Goal: Task Accomplishment & Management: Complete application form

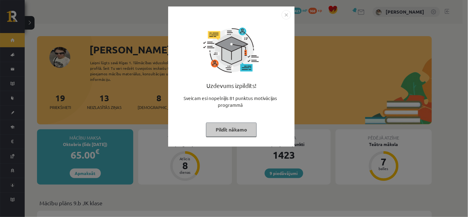
click at [246, 133] on button "Pildīt nākamo" at bounding box center [231, 130] width 51 height 14
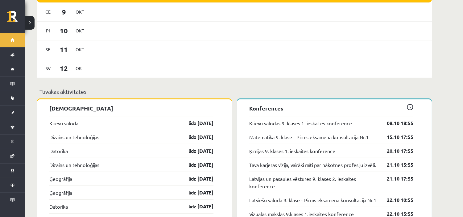
scroll to position [548, 0]
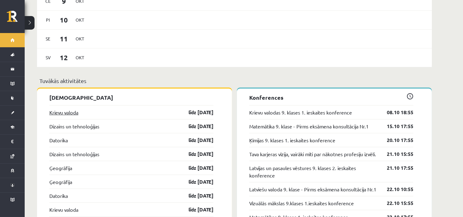
click at [67, 109] on link "Krievu valoda" at bounding box center [63, 112] width 29 height 7
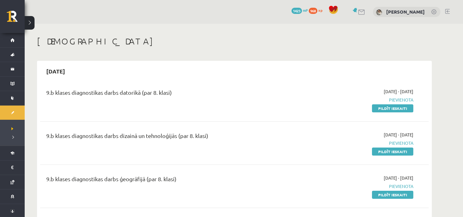
click at [411, 40] on h1 "[DEMOGRAPHIC_DATA]" at bounding box center [234, 41] width 395 height 10
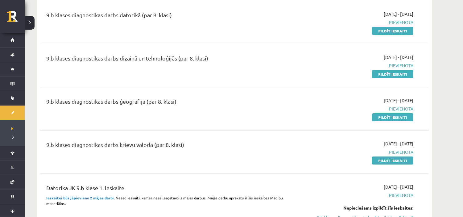
scroll to position [69, 0]
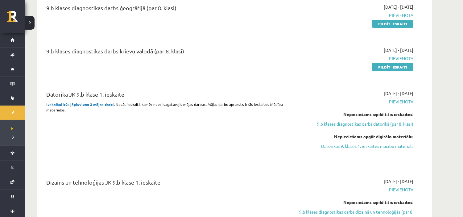
scroll to position [171, 0]
click at [372, 143] on link "Datorikas 9. klases 1. ieskaites mācību materiāls" at bounding box center [355, 146] width 116 height 6
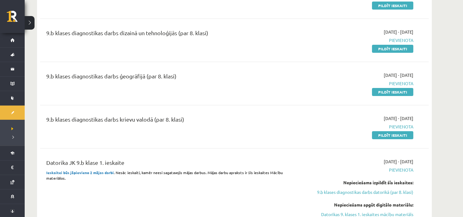
scroll to position [69, 0]
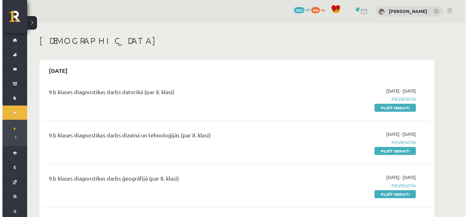
scroll to position [0, 0]
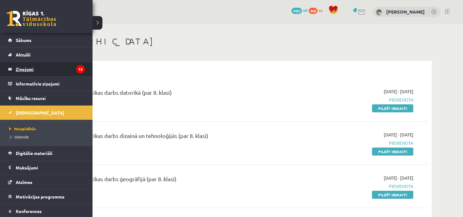
click at [17, 64] on legend "Ziņojumi 13" at bounding box center [50, 69] width 69 height 14
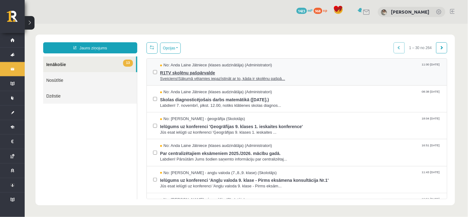
click at [192, 74] on span "R1TV skolēnu pašpārvalde" at bounding box center [300, 72] width 281 height 8
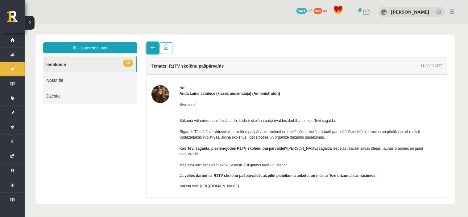
click at [147, 48] on link at bounding box center [152, 48] width 12 height 12
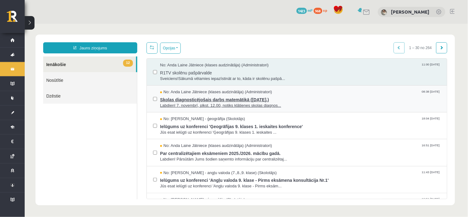
click at [194, 96] on span "Skolas diagnosticējošais darbs matemātikā (07.11.2025.)" at bounding box center [300, 99] width 281 height 8
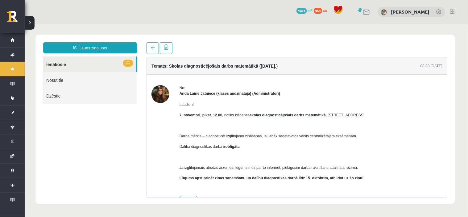
click at [168, 93] on img at bounding box center [160, 94] width 18 height 18
click at [149, 48] on link at bounding box center [152, 48] width 12 height 12
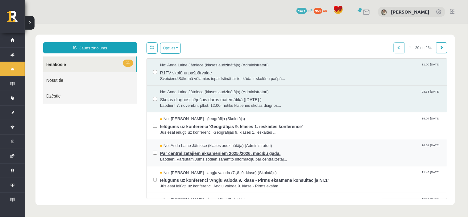
click at [262, 152] on span "Par centralizētajiem eksāmeniem 2025./2026. mācību gadā." at bounding box center [300, 152] width 281 height 8
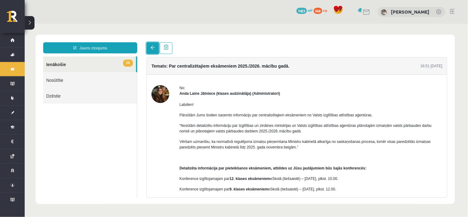
click at [147, 47] on link at bounding box center [152, 48] width 12 height 12
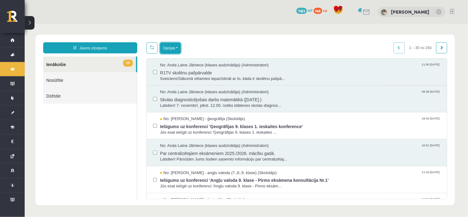
click at [177, 48] on button "Opcijas" at bounding box center [170, 47] width 21 height 11
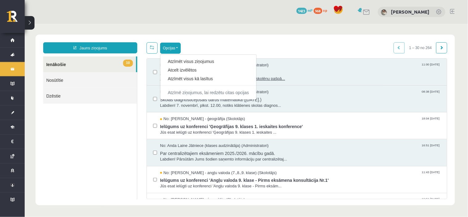
click at [212, 75] on link "Atzīmēt visus kā lasītus" at bounding box center [208, 78] width 81 height 6
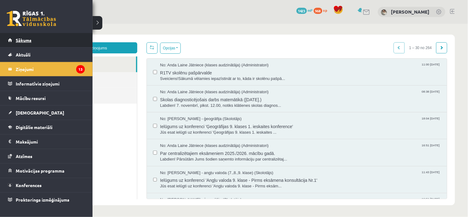
click at [13, 39] on link "Sākums" at bounding box center [46, 40] width 77 height 14
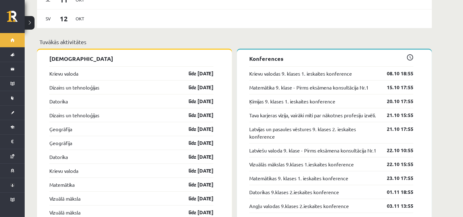
scroll to position [583, 0]
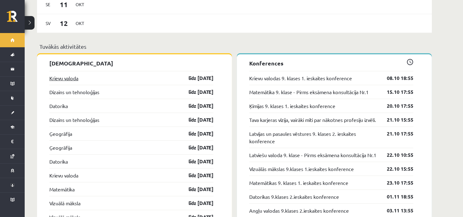
click at [70, 74] on link "Krievu valoda" at bounding box center [63, 77] width 29 height 7
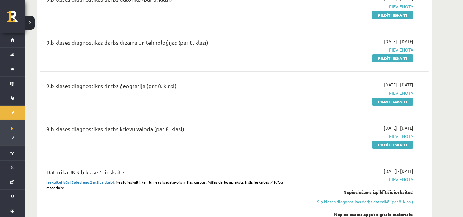
scroll to position [103, 0]
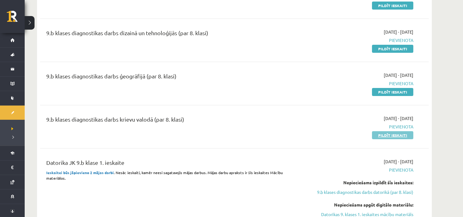
click at [393, 134] on link "Pildīt ieskaiti" at bounding box center [392, 135] width 41 height 8
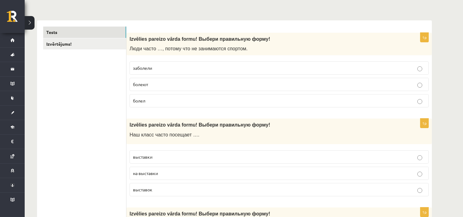
scroll to position [34, 0]
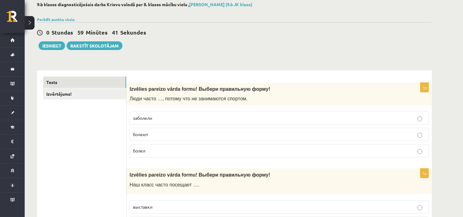
click at [161, 134] on p "болеют" at bounding box center [279, 134] width 293 height 6
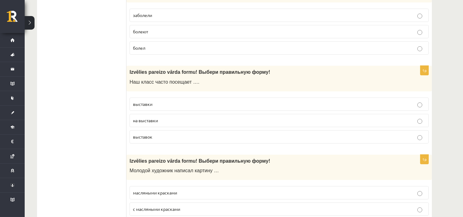
scroll to position [171, 0]
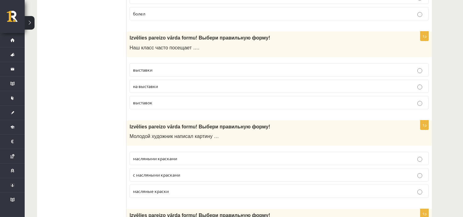
click at [173, 74] on label "выставки" at bounding box center [279, 69] width 299 height 13
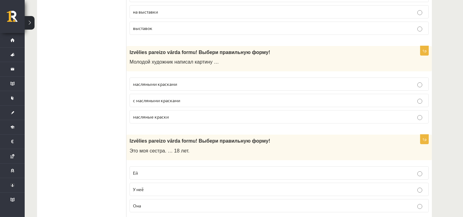
scroll to position [240, 0]
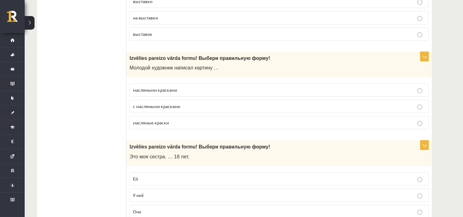
click at [163, 92] on span "масляными красками" at bounding box center [155, 90] width 44 height 6
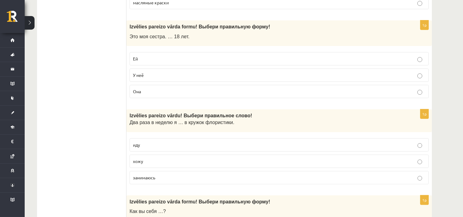
scroll to position [377, 0]
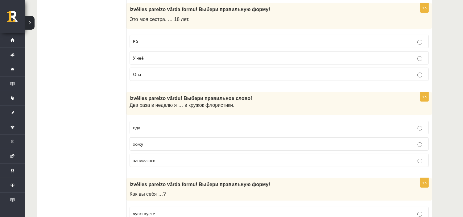
click at [164, 45] on p "Ей" at bounding box center [279, 41] width 293 height 6
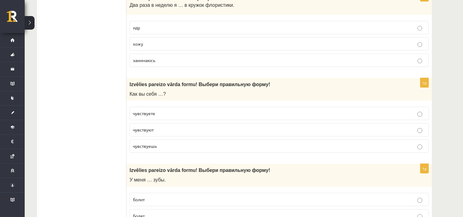
scroll to position [480, 0]
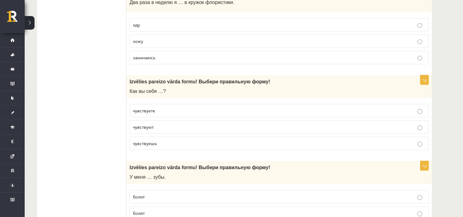
click at [161, 41] on p "хожу" at bounding box center [279, 41] width 293 height 6
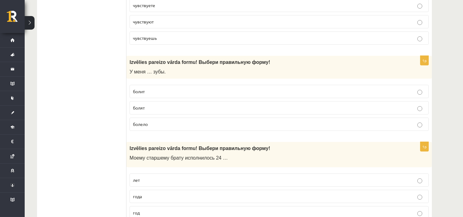
scroll to position [548, 0]
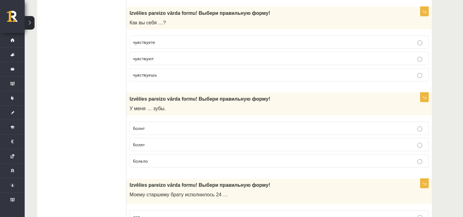
click at [159, 42] on p "чувствуете" at bounding box center [279, 42] width 293 height 6
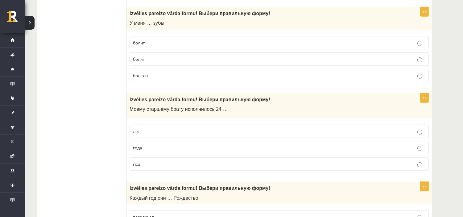
scroll to position [617, 0]
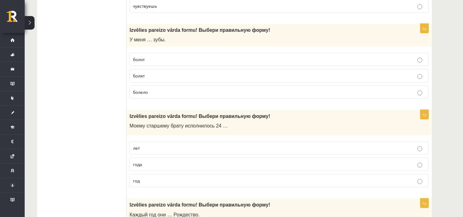
click at [146, 75] on p "болят" at bounding box center [279, 76] width 293 height 6
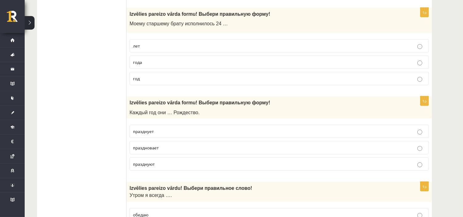
scroll to position [720, 0]
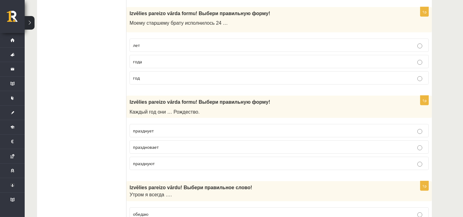
click at [163, 62] on p "года" at bounding box center [279, 61] width 293 height 6
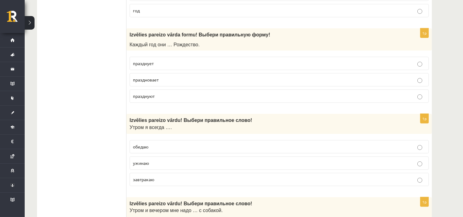
scroll to position [788, 0]
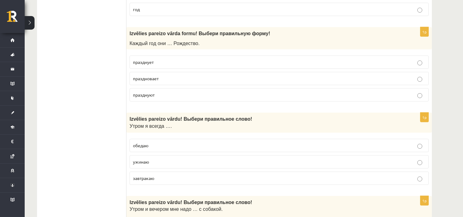
click at [154, 98] on span "празднуют" at bounding box center [144, 95] width 22 height 6
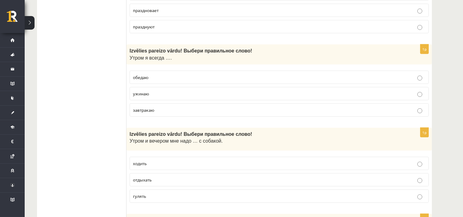
scroll to position [857, 0]
click at [143, 110] on span "завтракаю" at bounding box center [143, 110] width 21 height 6
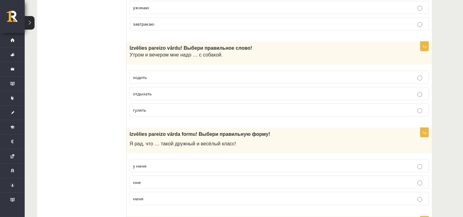
scroll to position [960, 0]
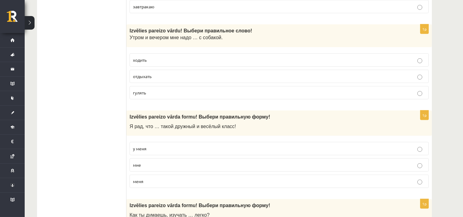
click at [196, 99] on label "гулять" at bounding box center [279, 92] width 299 height 13
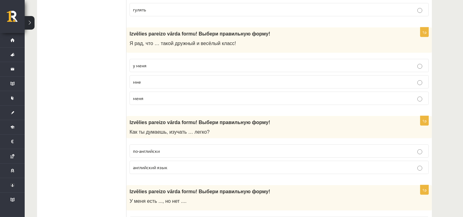
scroll to position [1063, 0]
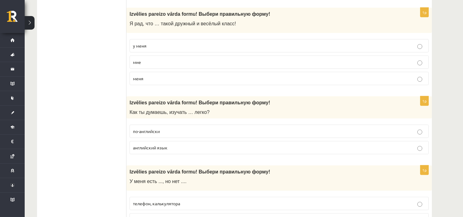
click at [198, 49] on p "у меня" at bounding box center [279, 46] width 293 height 6
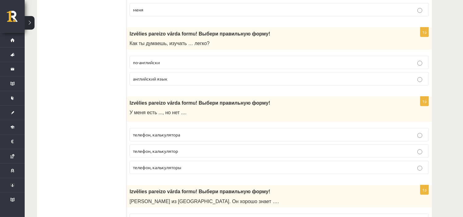
scroll to position [1131, 0]
click at [145, 82] on span "английский язык" at bounding box center [150, 79] width 35 height 6
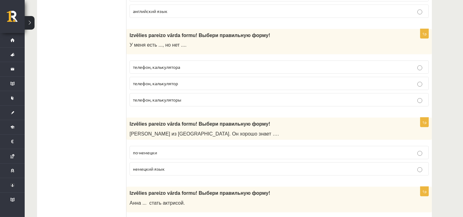
scroll to position [1200, 0]
click at [164, 67] on p "телефон, калькулятора" at bounding box center [279, 66] width 293 height 6
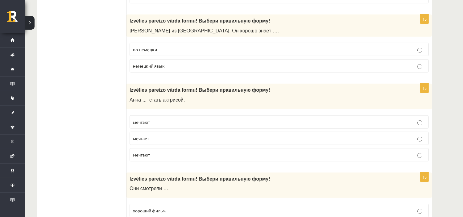
scroll to position [1303, 0]
click at [160, 65] on label "немецкий язык" at bounding box center [279, 65] width 299 height 13
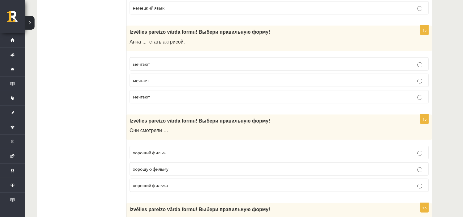
scroll to position [1371, 0]
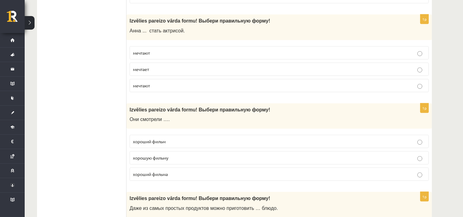
click at [180, 73] on p "мечтает" at bounding box center [279, 69] width 293 height 6
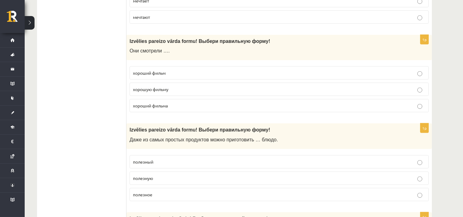
click at [175, 76] on p "хороший фильм" at bounding box center [279, 73] width 293 height 6
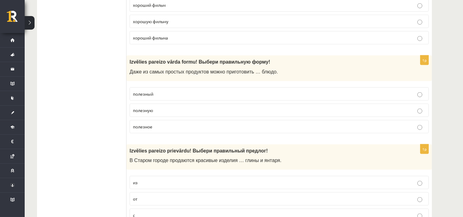
scroll to position [1508, 0]
click at [165, 129] on p "полезное" at bounding box center [279, 126] width 293 height 6
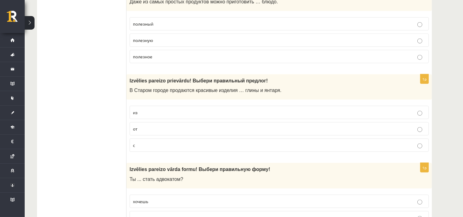
scroll to position [1611, 0]
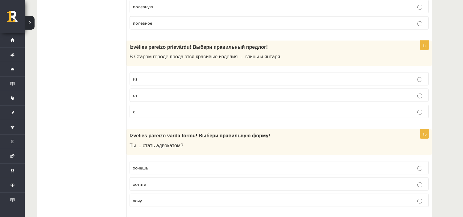
click at [196, 81] on p "из" at bounding box center [279, 79] width 293 height 6
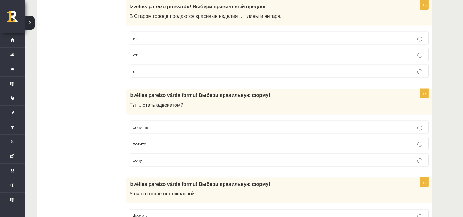
scroll to position [1714, 0]
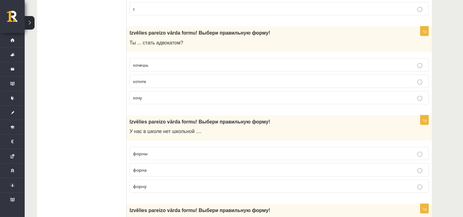
click at [190, 68] on p "хочешь" at bounding box center [279, 65] width 293 height 6
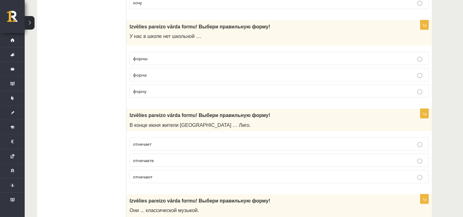
scroll to position [1817, 0]
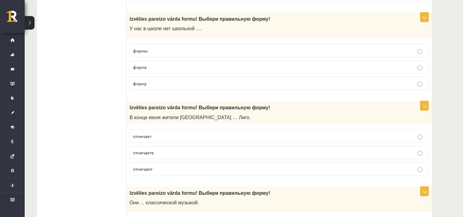
click at [157, 54] on p "формы" at bounding box center [279, 51] width 293 height 6
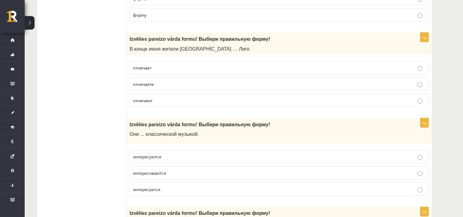
scroll to position [1886, 0]
click at [173, 103] on p "отмечают" at bounding box center [279, 100] width 293 height 6
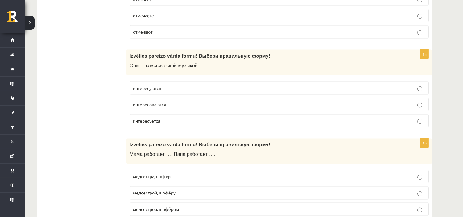
scroll to position [1954, 0]
click at [156, 90] on span "интересуются" at bounding box center [147, 88] width 28 height 6
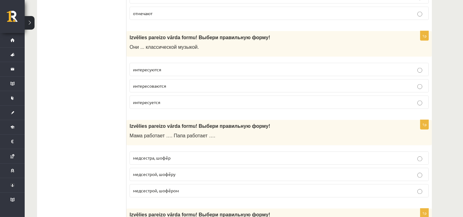
scroll to position [2023, 0]
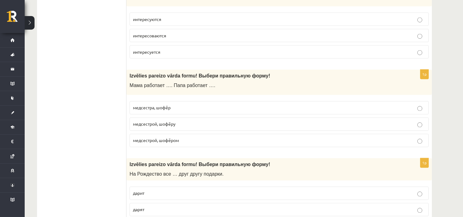
click at [164, 143] on span "медсестрой, шофёром" at bounding box center [156, 141] width 46 height 6
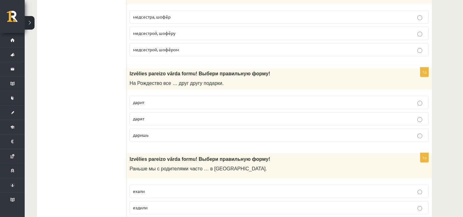
scroll to position [2125, 0]
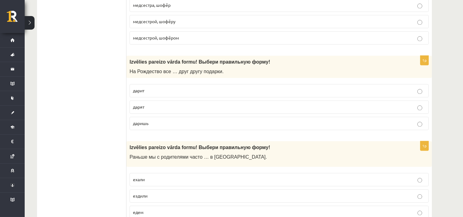
click at [171, 110] on p "дарят" at bounding box center [279, 107] width 293 height 6
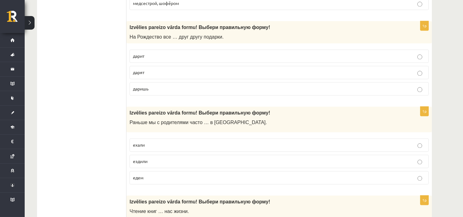
scroll to position [2228, 0]
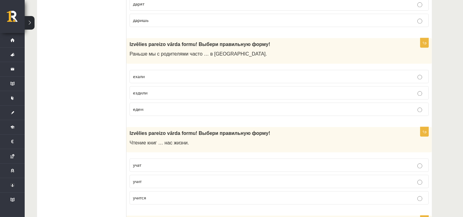
click at [168, 96] on p "ездили" at bounding box center [279, 92] width 293 height 6
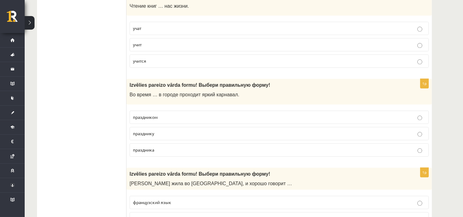
scroll to position [2365, 0]
click at [167, 48] on p "учит" at bounding box center [279, 44] width 293 height 6
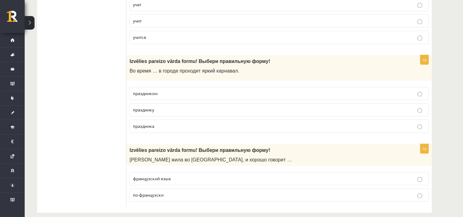
scroll to position [2400, 0]
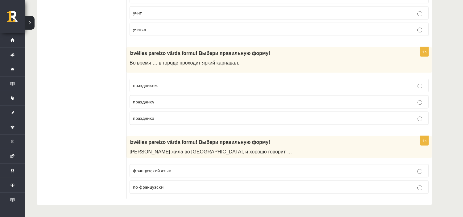
click at [177, 121] on p "праздника" at bounding box center [279, 118] width 293 height 6
click at [166, 185] on p "по-французски" at bounding box center [279, 187] width 293 height 6
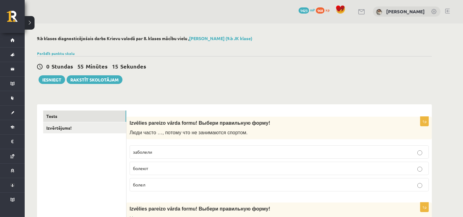
scroll to position [0, 0]
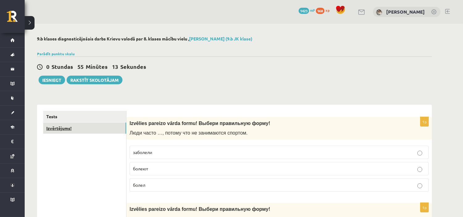
click at [81, 128] on link "Izvērtējums!" at bounding box center [84, 128] width 83 height 11
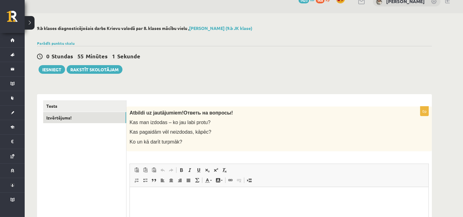
scroll to position [1, 0]
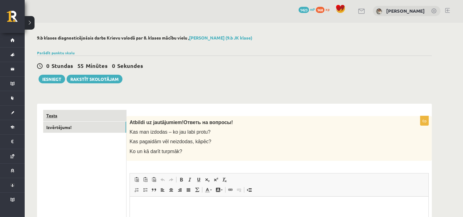
click at [85, 116] on link "Tests" at bounding box center [84, 115] width 83 height 11
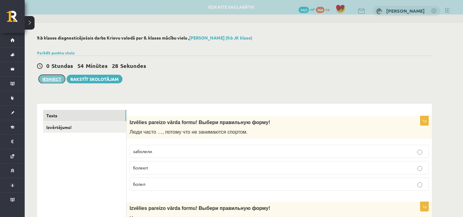
click at [49, 76] on button "Iesniegt" at bounding box center [52, 79] width 27 height 9
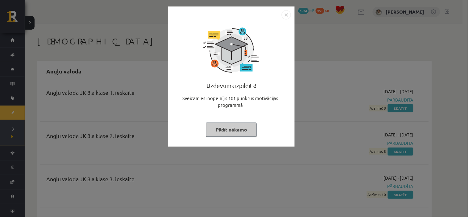
drag, startPoint x: 245, startPoint y: 129, endPoint x: 238, endPoint y: 131, distance: 7.8
click at [245, 130] on button "Pildīt nākamo" at bounding box center [231, 130] width 51 height 14
